Goal: Task Accomplishment & Management: Manage account settings

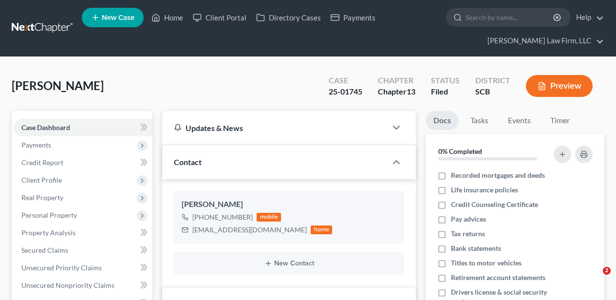
select select "2"
select select "0"
click at [177, 10] on link "Home" at bounding box center [167, 18] width 41 height 18
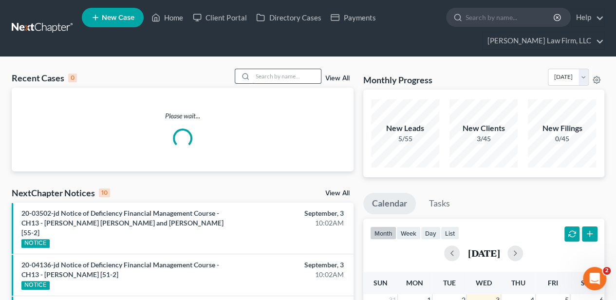
click at [303, 78] on input "search" at bounding box center [287, 76] width 68 height 14
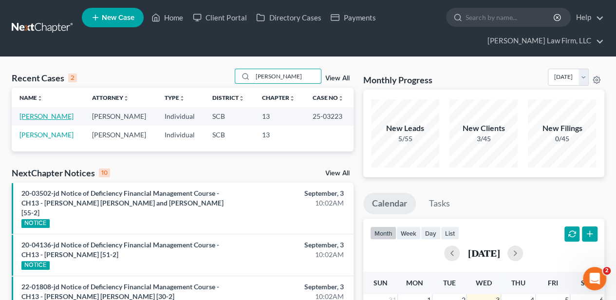
type input "[PERSON_NAME]"
click at [47, 112] on link "[PERSON_NAME]" at bounding box center [46, 116] width 54 height 8
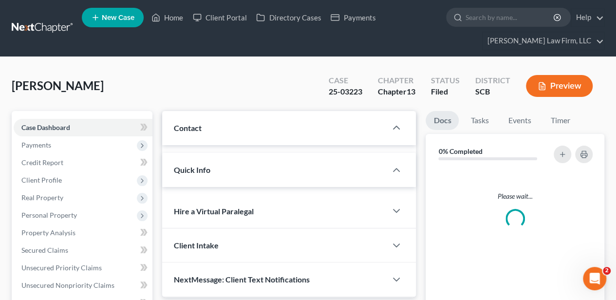
select select "2"
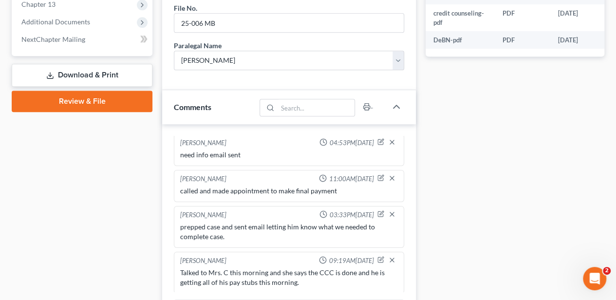
scroll to position [487, 0]
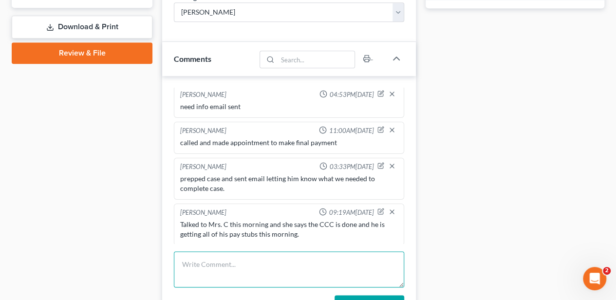
click at [206, 265] on textarea at bounding box center [289, 269] width 230 height 36
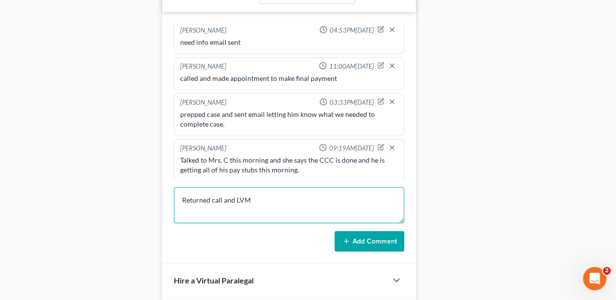
scroll to position [552, 0]
type textarea "Returned call and LVM"
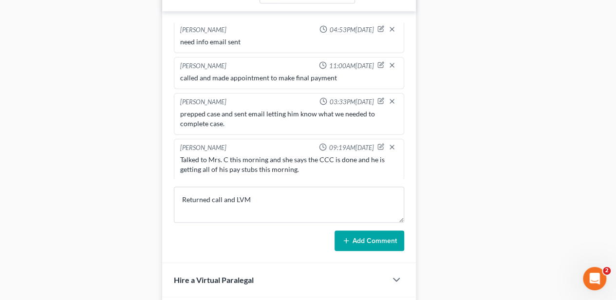
click at [362, 237] on button "Add Comment" at bounding box center [370, 240] width 70 height 20
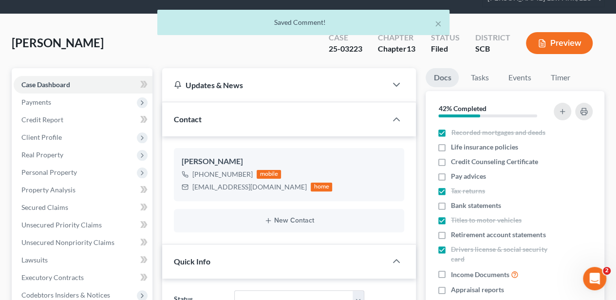
scroll to position [0, 0]
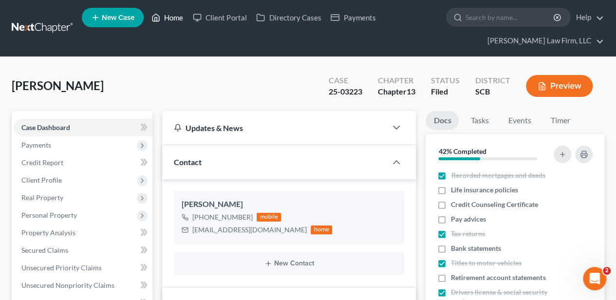
click at [154, 19] on icon at bounding box center [156, 18] width 9 height 12
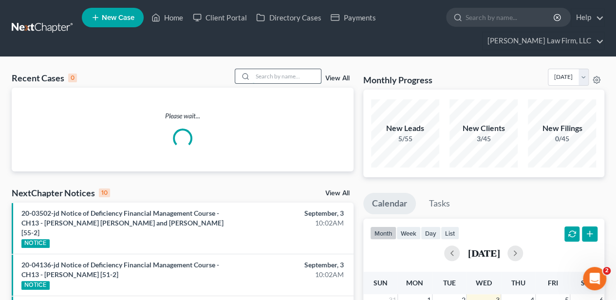
click at [293, 74] on input "search" at bounding box center [287, 76] width 68 height 14
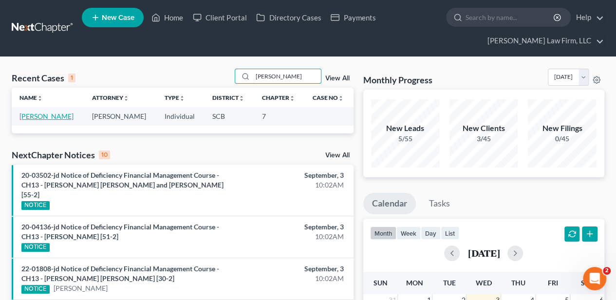
type input "[PERSON_NAME]"
click at [45, 115] on link "[PERSON_NAME]" at bounding box center [46, 116] width 54 height 8
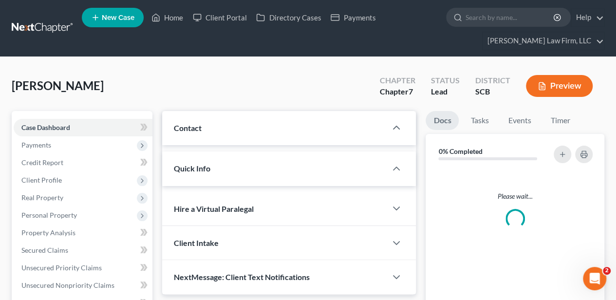
select select "2"
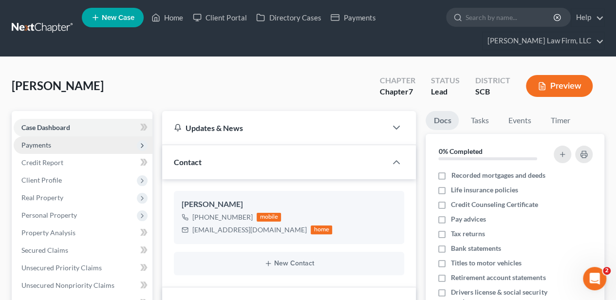
click at [52, 146] on span "Payments" at bounding box center [83, 145] width 139 height 18
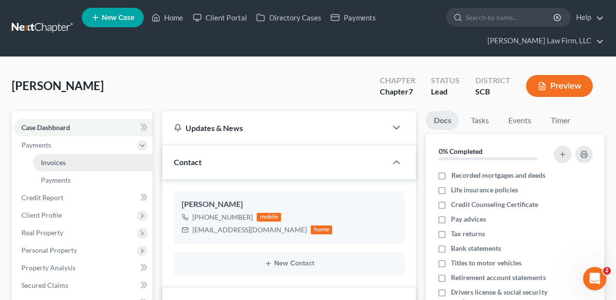
click at [55, 160] on span "Invoices" at bounding box center [53, 162] width 25 height 8
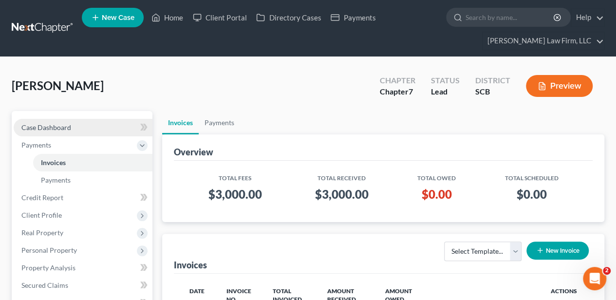
click at [62, 127] on span "Case Dashboard" at bounding box center [46, 127] width 50 height 8
select select "2"
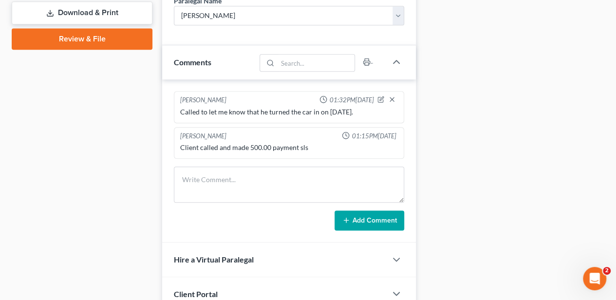
scroll to position [487, 0]
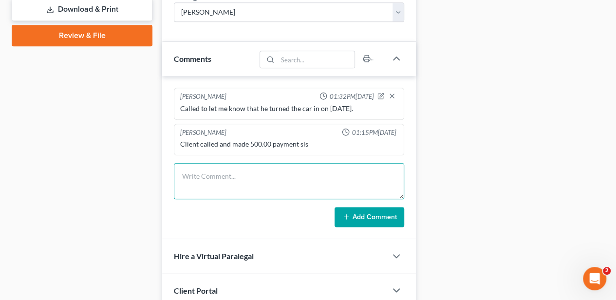
click at [215, 163] on textarea at bounding box center [289, 181] width 230 height 36
type textarea "Returned call. He is paid in full. Scheduled sign appointment."
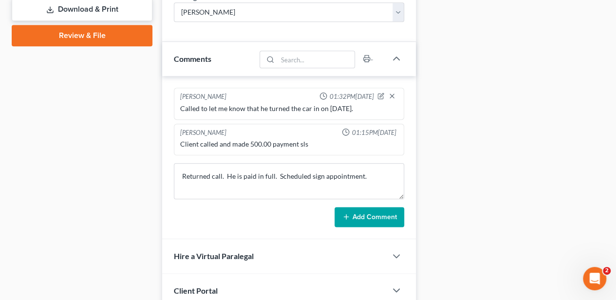
click at [365, 207] on button "Add Comment" at bounding box center [370, 217] width 70 height 20
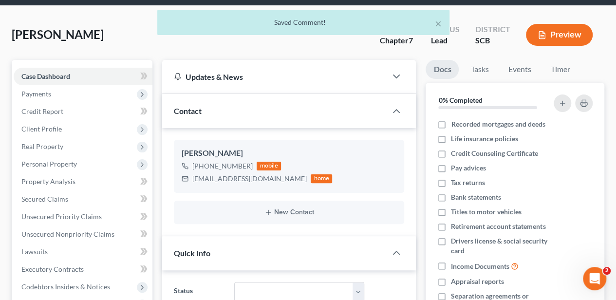
scroll to position [0, 0]
